Goal: Navigation & Orientation: Find specific page/section

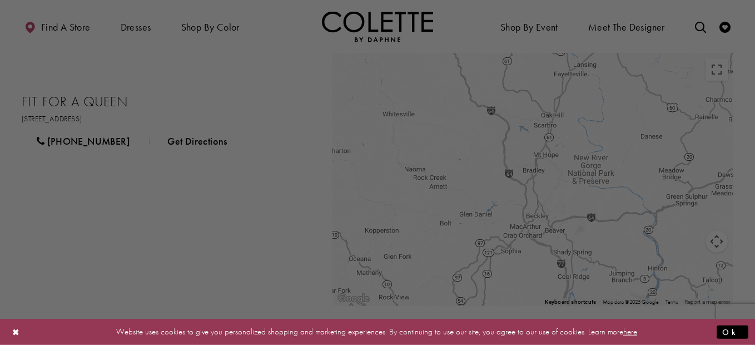
click at [132, 28] on div at bounding box center [381, 174] width 763 height 348
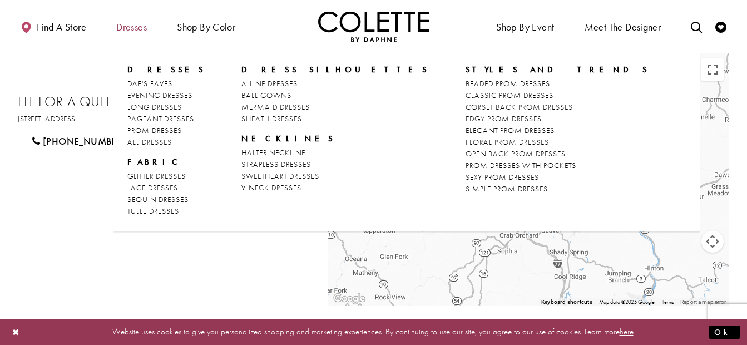
click at [130, 26] on span "Dresses" at bounding box center [131, 27] width 31 height 11
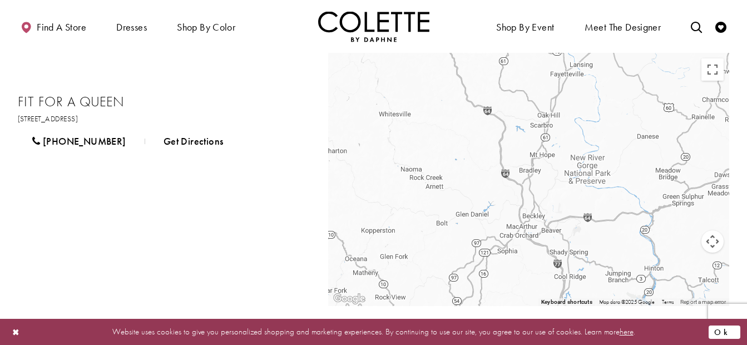
click at [732, 332] on button "Ok" at bounding box center [725, 332] width 32 height 14
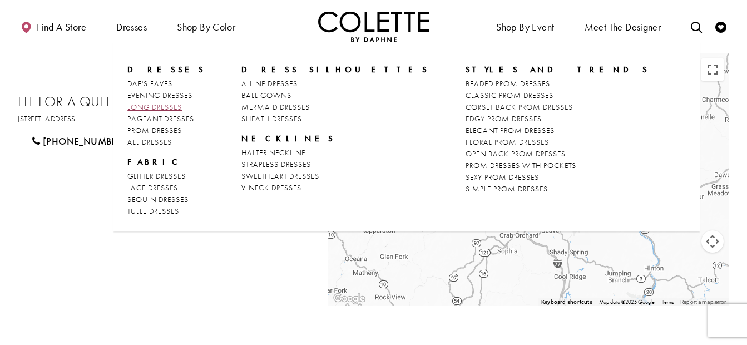
click at [170, 106] on span "LONG DRESSES" at bounding box center [154, 107] width 55 height 10
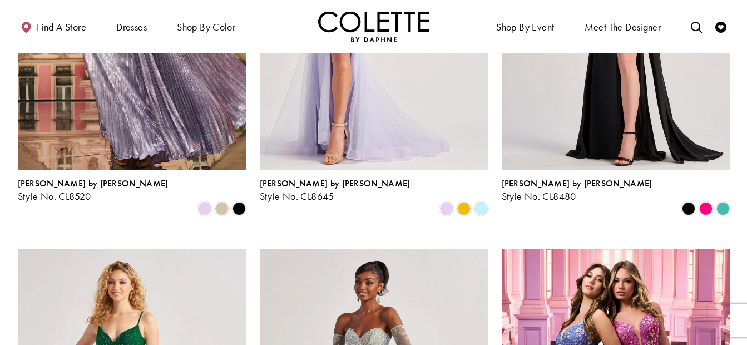
scroll to position [155, 0]
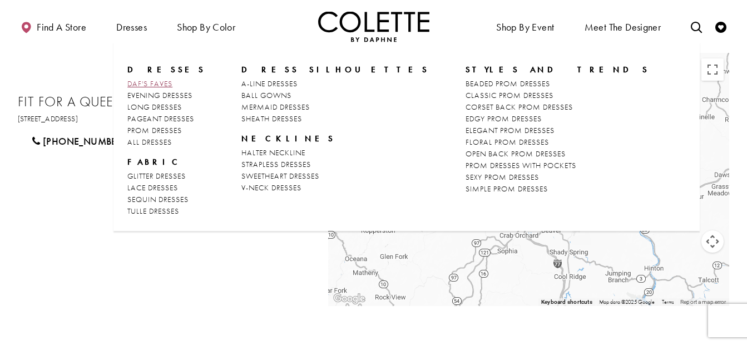
click at [153, 84] on span "DAF'S FAVES" at bounding box center [149, 83] width 45 height 10
